Goal: Register for event/course

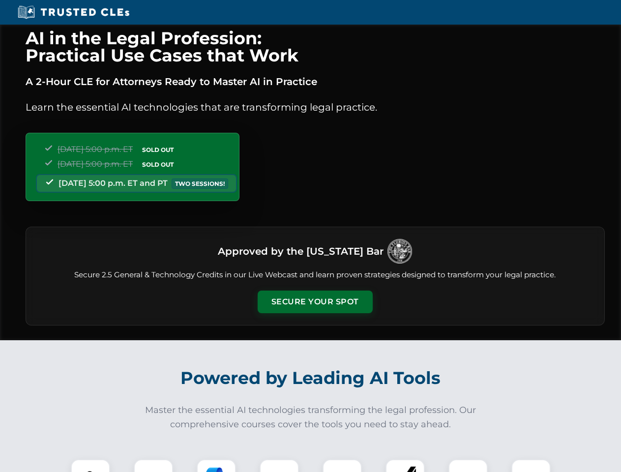
click at [315, 302] on button "Secure Your Spot" at bounding box center [315, 302] width 115 height 23
click at [91, 466] on img at bounding box center [90, 479] width 29 height 29
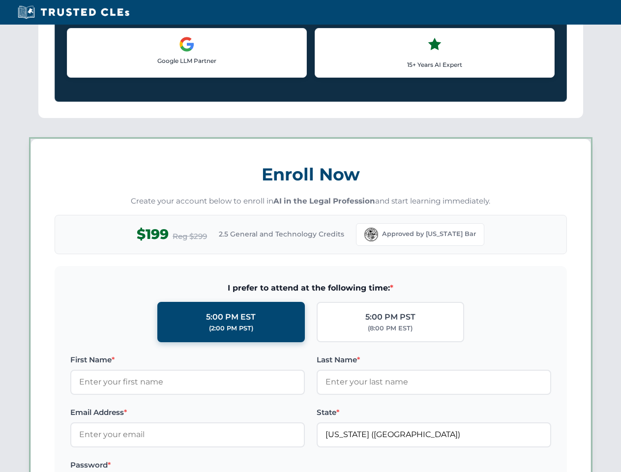
click at [216, 466] on label "Password *" at bounding box center [187, 466] width 235 height 12
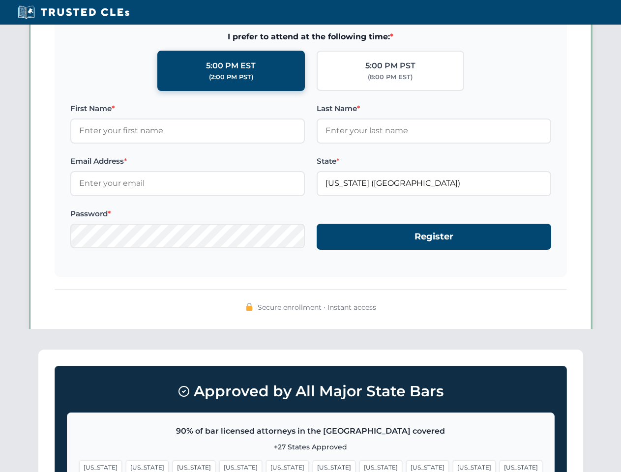
click at [453, 466] on span "[US_STATE]" at bounding box center [474, 468] width 43 height 14
